Goal: Task Accomplishment & Management: Manage account settings

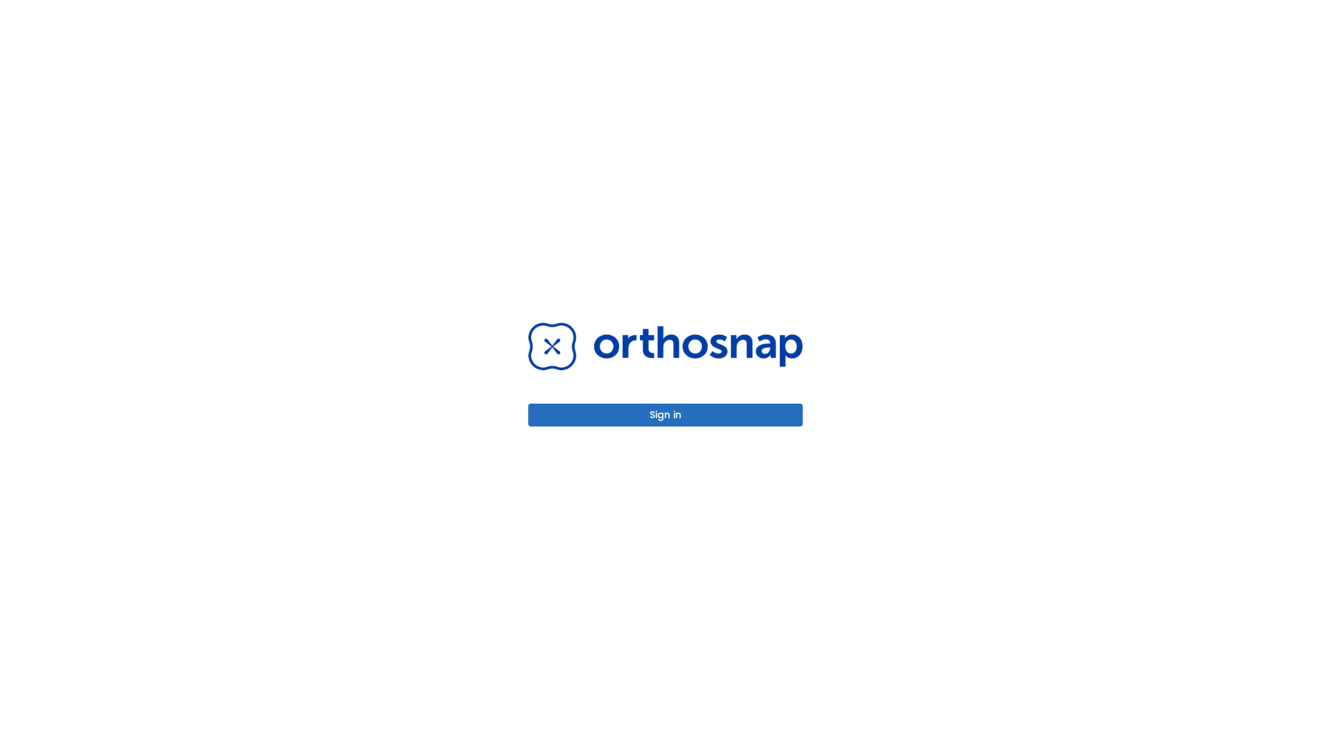
click at [665, 414] on button "Sign in" at bounding box center [665, 414] width 274 height 23
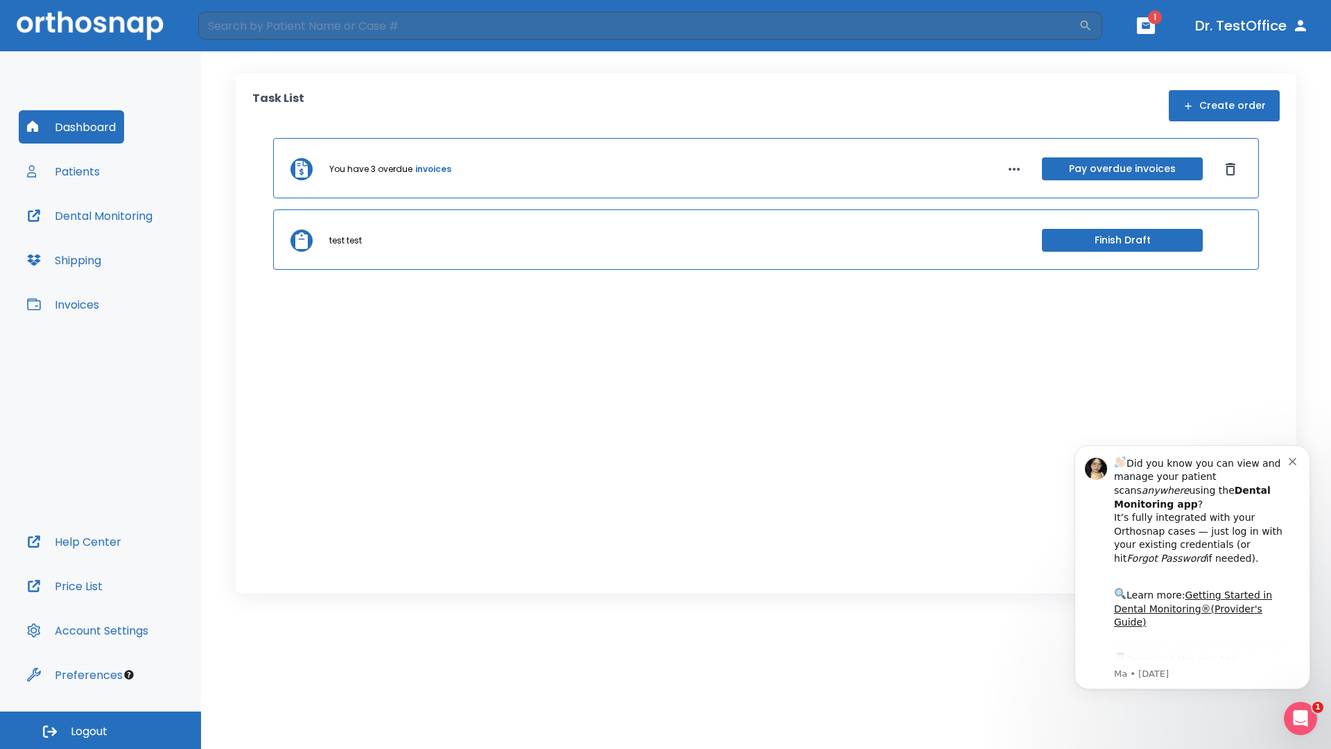
click at [101, 730] on span "Logout" at bounding box center [89, 731] width 37 height 15
